Goal: Find specific page/section: Find specific page/section

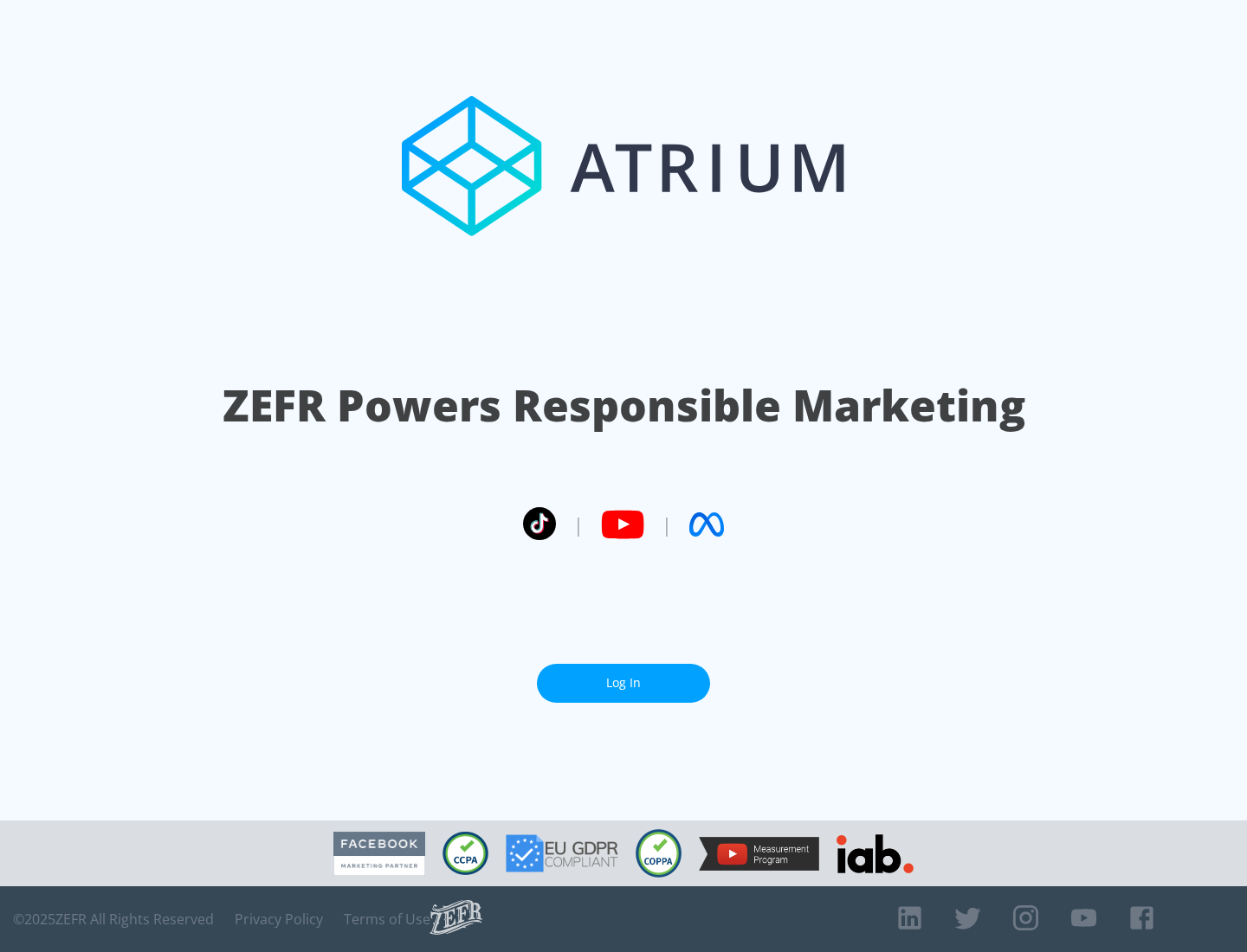
click at [624, 683] on link "Log In" at bounding box center [624, 682] width 173 height 39
